Goal: Obtain resource: Download file/media

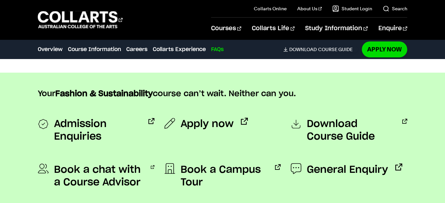
scroll to position [2120, 0]
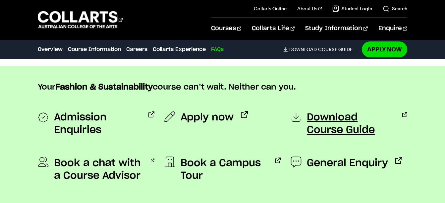
click at [350, 116] on span "Download Course Guide" at bounding box center [351, 123] width 88 height 25
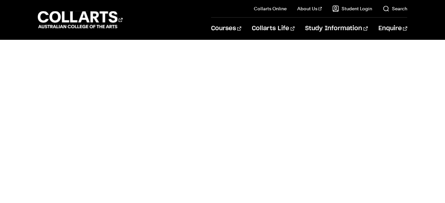
click at [260, 162] on div at bounding box center [315, 83] width 184 height 399
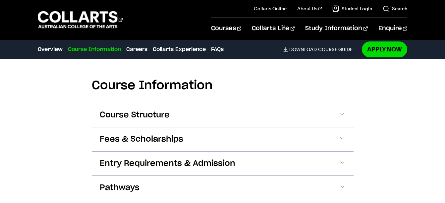
scroll to position [638, 0]
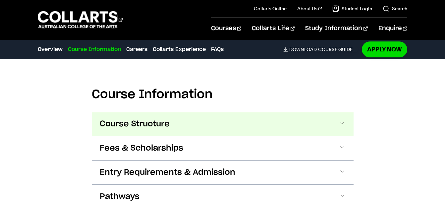
click at [123, 125] on span "Course Structure" at bounding box center [135, 124] width 70 height 11
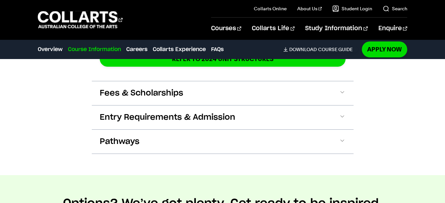
scroll to position [1187, 0]
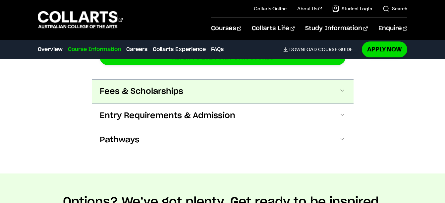
click at [134, 86] on span "Fees & Scholarships" at bounding box center [141, 91] width 83 height 11
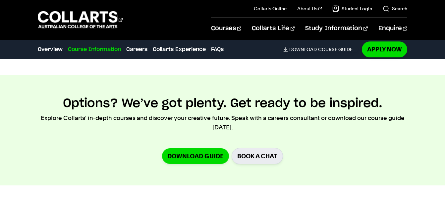
scroll to position [1439, 0]
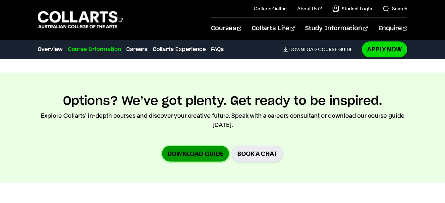
click at [196, 149] on link "Download Guide" at bounding box center [195, 154] width 67 height 16
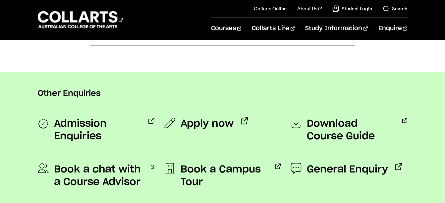
scroll to position [530, 0]
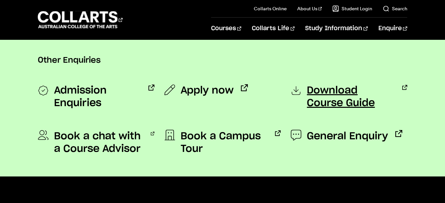
click at [315, 91] on span "Download Course Guide" at bounding box center [351, 96] width 88 height 25
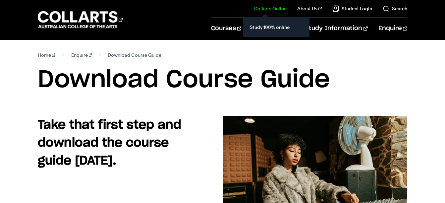
click at [250, 28] on div "Study 100% online" at bounding box center [276, 27] width 66 height 20
click at [274, 10] on link "Collarts Online" at bounding box center [270, 8] width 33 height 7
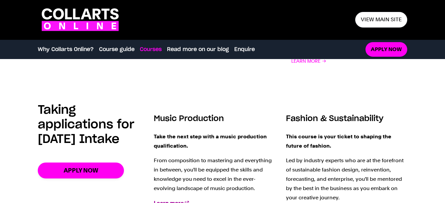
scroll to position [828, 0]
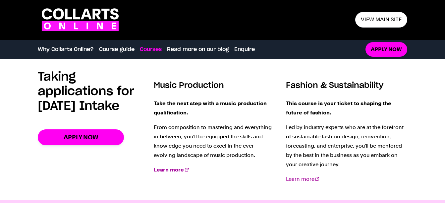
click at [300, 177] on link "Learn more" at bounding box center [302, 179] width 33 height 6
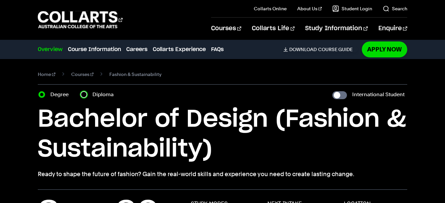
click at [82, 93] on input "Diploma" at bounding box center [83, 94] width 7 height 7
radio input "true"
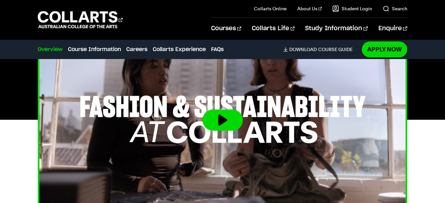
scroll to position [265, 0]
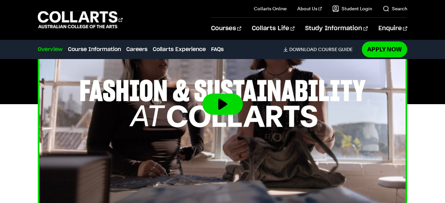
click at [232, 103] on button at bounding box center [222, 103] width 40 height 21
